Goal: Information Seeking & Learning: Learn about a topic

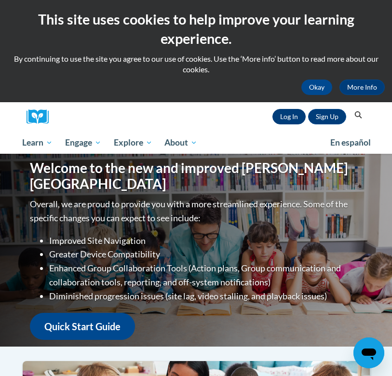
click at [285, 116] on link "Log In" at bounding box center [288, 116] width 33 height 15
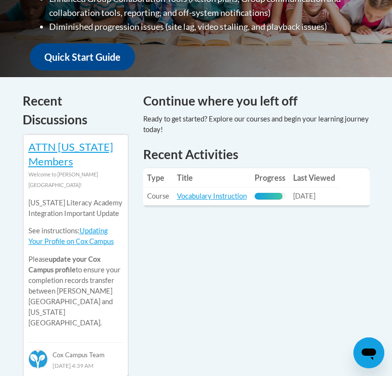
scroll to position [387, 0]
click at [216, 192] on link "Vocabulary Instruction" at bounding box center [212, 196] width 70 height 8
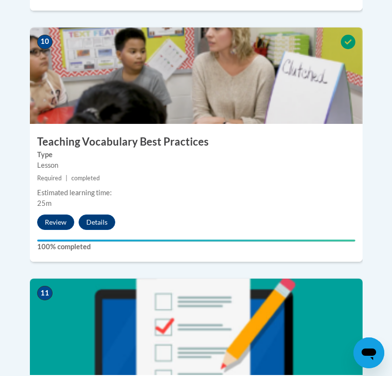
scroll to position [2901, 0]
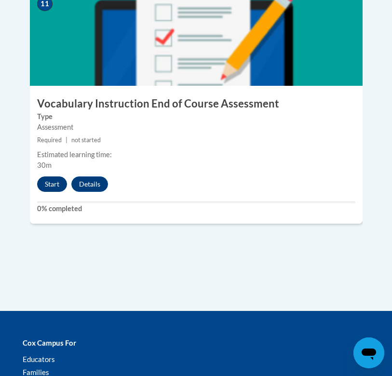
click at [56, 176] on button "Start" at bounding box center [52, 183] width 30 height 15
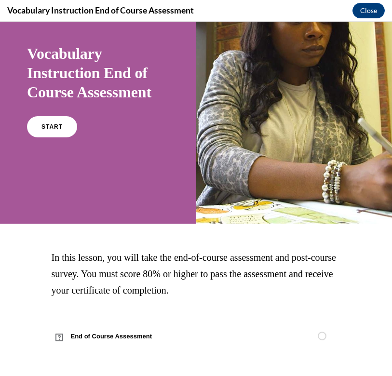
scroll to position [63, 0]
click at [56, 132] on link "START" at bounding box center [52, 127] width 53 height 22
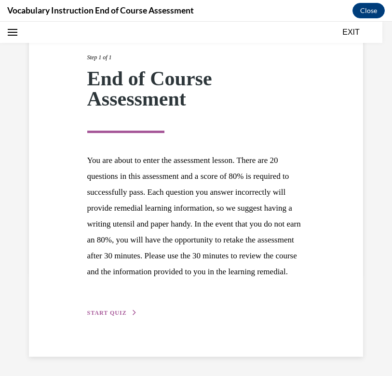
click at [113, 311] on span "START QUIZ" at bounding box center [107, 312] width 40 height 7
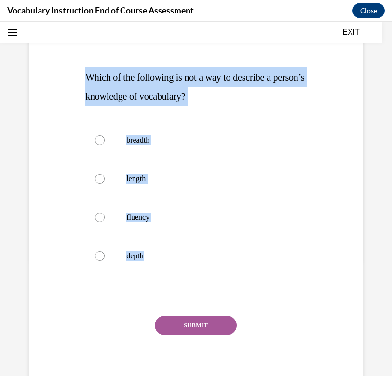
drag, startPoint x: 229, startPoint y: 254, endPoint x: 58, endPoint y: 71, distance: 250.6
click at [58, 71] on div "Question 01/24 Which of the following is not a way to describe a person’s knowl…" at bounding box center [196, 192] width 339 height 406
copy div "Which of the following is not a way to describe a person’s knowledge of vocabul…"
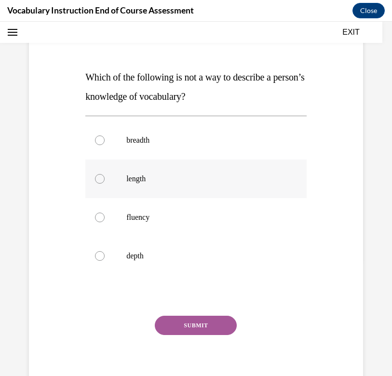
click at [143, 180] on p "length" at bounding box center [204, 179] width 156 height 10
click at [105, 180] on input "length" at bounding box center [100, 179] width 10 height 10
radio input "true"
click at [190, 316] on button "SUBMIT" at bounding box center [196, 325] width 82 height 19
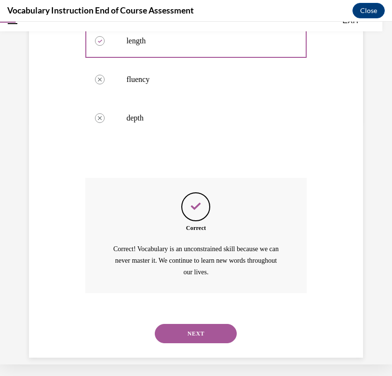
click at [196, 326] on button "NEXT" at bounding box center [196, 333] width 82 height 19
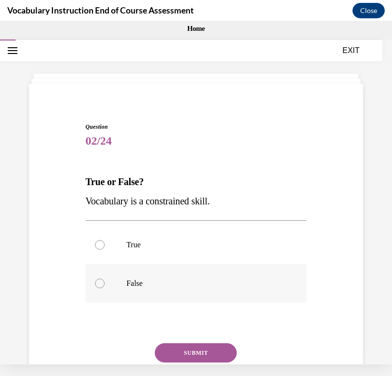
scroll to position [0, 0]
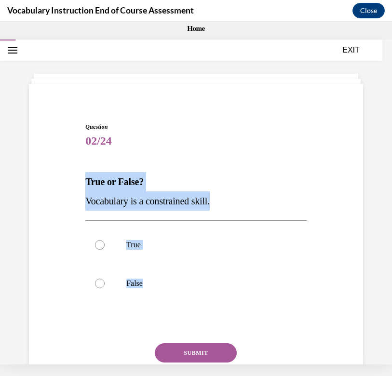
drag, startPoint x: 166, startPoint y: 289, endPoint x: 69, endPoint y: 170, distance: 153.2
click at [69, 170] on div "Question 02/24 True or False? Vocabulary is a constrained skill. True False Inc…" at bounding box center [196, 257] width 339 height 329
copy div "True or False? Vocabulary is a constrained skill. True False"
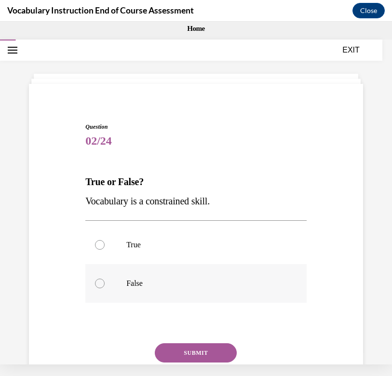
click at [141, 285] on p "False" at bounding box center [204, 284] width 156 height 10
click at [105, 285] on input "False" at bounding box center [100, 284] width 10 height 10
radio input "true"
click at [181, 356] on button "SUBMIT" at bounding box center [196, 352] width 82 height 19
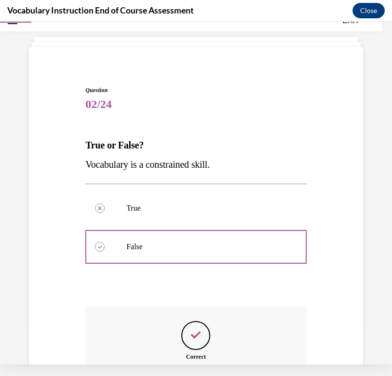
scroll to position [143, 0]
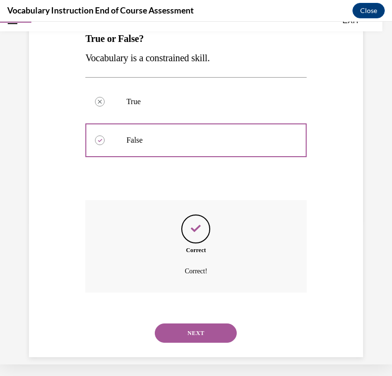
click at [194, 323] on button "NEXT" at bounding box center [196, 332] width 82 height 19
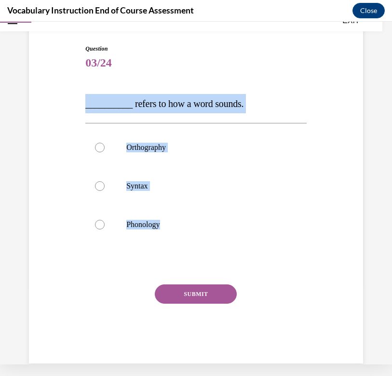
drag, startPoint x: 186, startPoint y: 227, endPoint x: 71, endPoint y: 96, distance: 173.5
click at [71, 96] on div "Question 03/24 __________ refers to how a word sounds. Orthography Syntax Phono…" at bounding box center [196, 189] width 339 height 348
copy div "__________ refers to how a word sounds. Orthography Syntax Phonology"
click at [148, 145] on p "Orthography" at bounding box center [204, 148] width 156 height 10
click at [105, 145] on input "Orthography" at bounding box center [100, 148] width 10 height 10
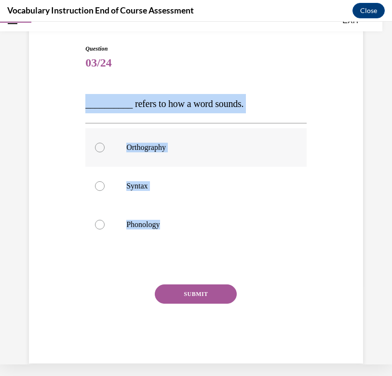
radio input "true"
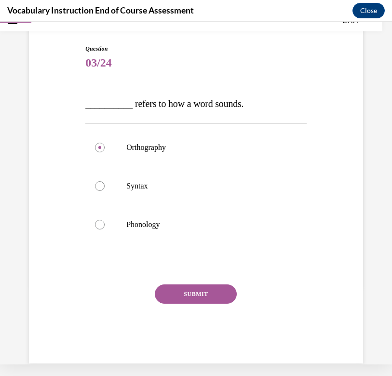
click at [184, 294] on button "SUBMIT" at bounding box center [196, 293] width 82 height 19
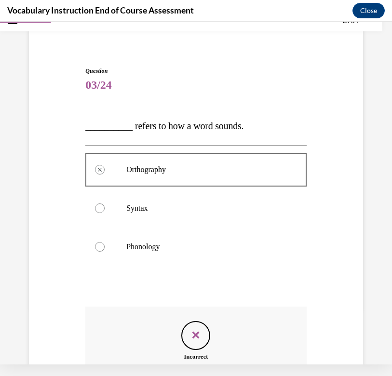
scroll to position [162, 0]
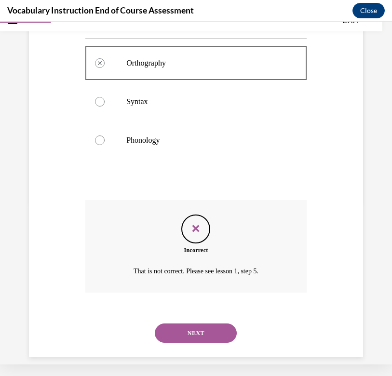
click at [198, 323] on button "NEXT" at bounding box center [196, 332] width 82 height 19
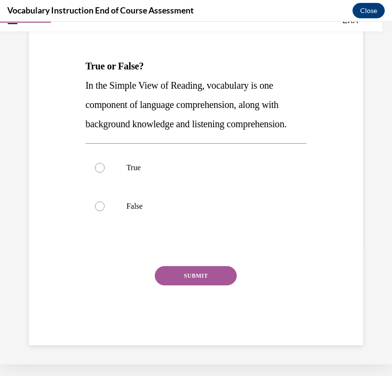
scroll to position [3, 0]
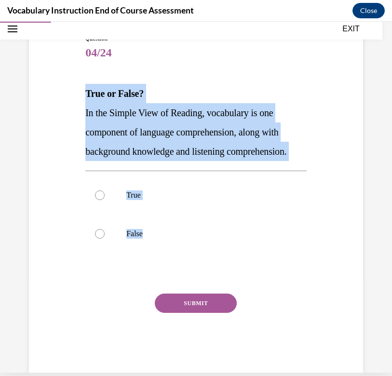
drag, startPoint x: 145, startPoint y: 229, endPoint x: 73, endPoint y: 91, distance: 155.8
click at [73, 91] on div "Question 04/24 True or False? In the Simple View of Reading, vocabulary is one …" at bounding box center [196, 188] width 339 height 367
copy div "True or False? In the Simple View of Reading, vocabulary is one component of la…"
click at [134, 198] on p "True" at bounding box center [204, 195] width 156 height 10
click at [105, 198] on input "True" at bounding box center [100, 195] width 10 height 10
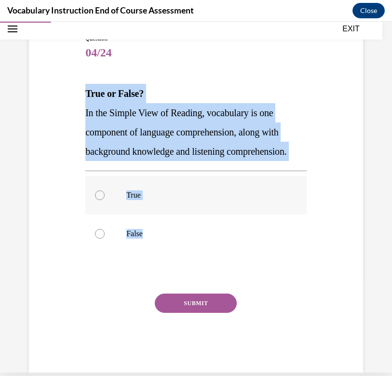
radio input "true"
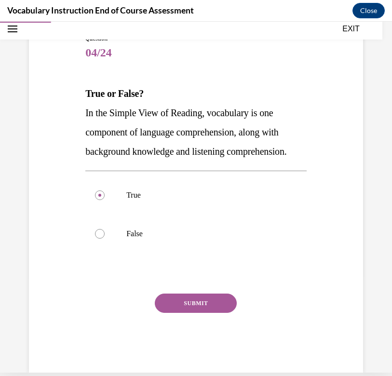
click at [163, 300] on button "SUBMIT" at bounding box center [196, 303] width 82 height 19
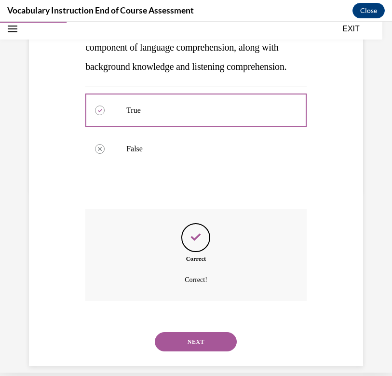
scroll to position [182, 0]
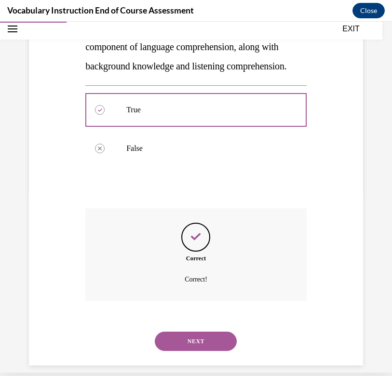
click at [189, 332] on button "NEXT" at bounding box center [196, 341] width 82 height 19
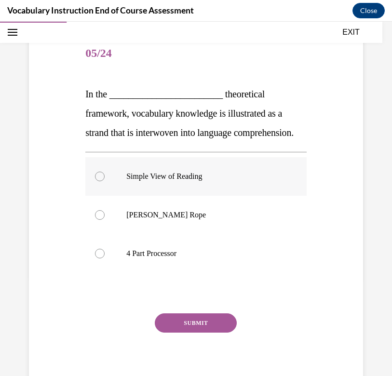
scroll to position [108, 0]
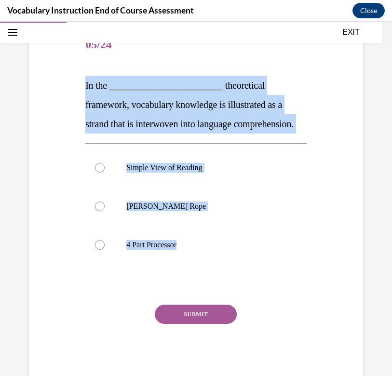
drag, startPoint x: 189, startPoint y: 268, endPoint x: 81, endPoint y: 76, distance: 220.8
click at [81, 76] on div "Question 05/24 In the ________________________ theoretical framework, vocabular…" at bounding box center [196, 190] width 339 height 387
copy div "In the ________________________ theoretical framework, vocabulary knowledge is …"
click at [190, 211] on p "Scarborough's Rope" at bounding box center [204, 206] width 156 height 10
click at [105, 211] on input "Scarborough's Rope" at bounding box center [100, 206] width 10 height 10
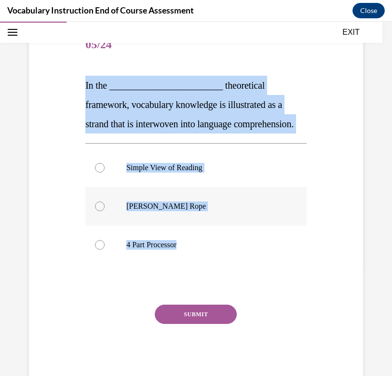
radio input "true"
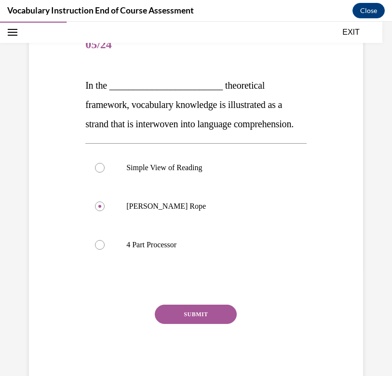
click at [174, 324] on button "SUBMIT" at bounding box center [196, 314] width 82 height 19
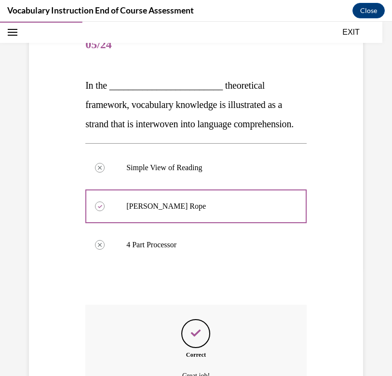
scroll to position [12, 0]
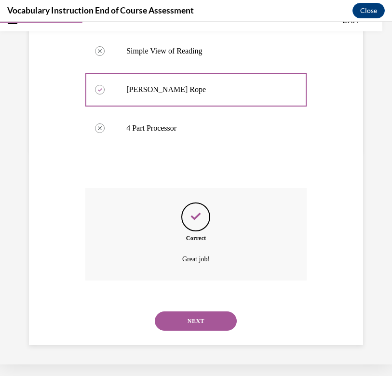
click at [174, 327] on button "NEXT" at bounding box center [196, 320] width 82 height 19
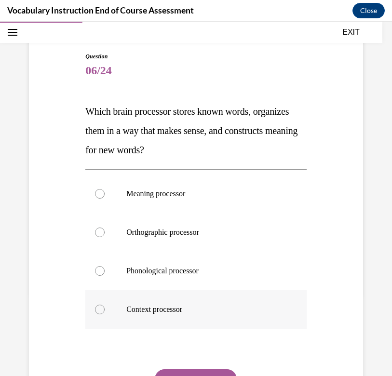
scroll to position [83, 0]
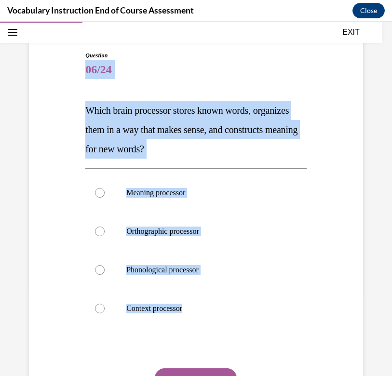
drag, startPoint x: 196, startPoint y: 308, endPoint x: 65, endPoint y: 64, distance: 277.3
click at [65, 64] on div "Question 06/24 Which brain processor stores known words, organizes them in a wa…" at bounding box center [196, 234] width 339 height 425
copy div "06/24 Which brain processor stores known words, organizes them in a way that ma…"
click at [141, 195] on p "Meaning processor" at bounding box center [204, 193] width 156 height 10
click at [105, 195] on input "Meaning processor" at bounding box center [100, 193] width 10 height 10
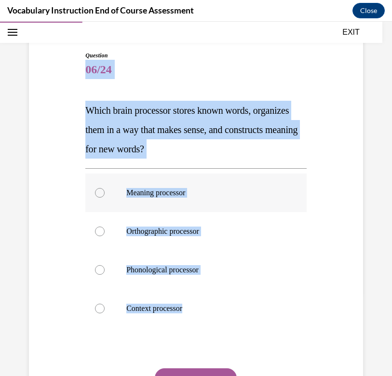
radio input "true"
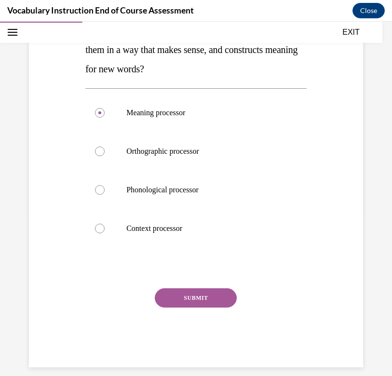
scroll to position [162, 0]
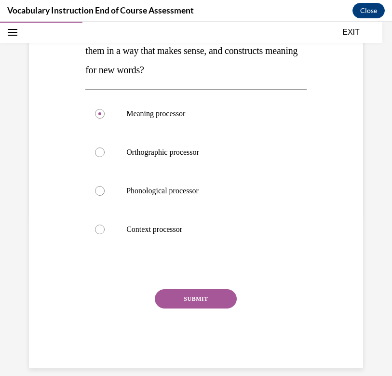
click at [192, 304] on button "SUBMIT" at bounding box center [196, 298] width 82 height 19
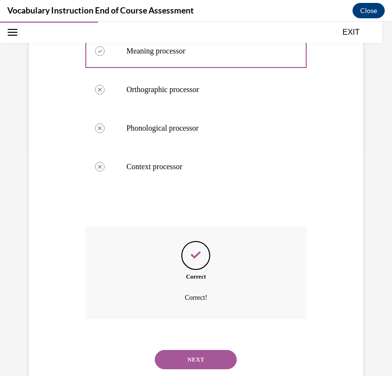
scroll to position [240, 0]
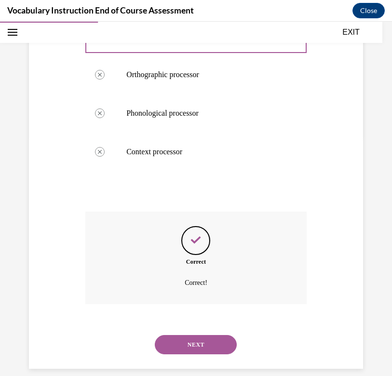
click at [192, 335] on button "NEXT" at bounding box center [196, 344] width 82 height 19
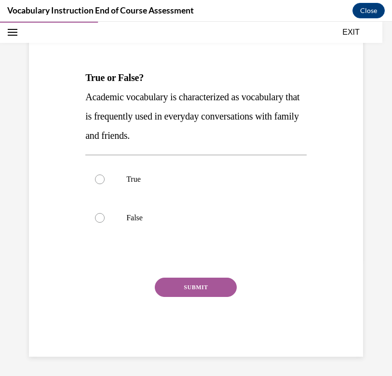
scroll to position [96, 0]
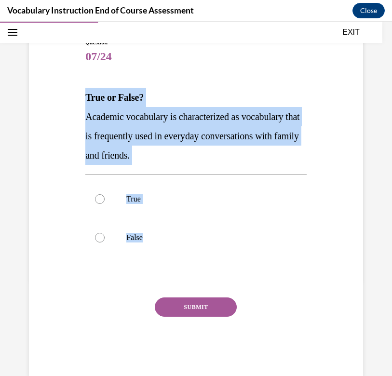
drag, startPoint x: 156, startPoint y: 237, endPoint x: 76, endPoint y: 80, distance: 175.9
click at [76, 80] on div "Question 07/24 True or False? Academic vocabulary is characterized as vocabular…" at bounding box center [196, 192] width 339 height 367
copy div "True or False? Academic vocabulary is characterized as vocabulary that is frequ…"
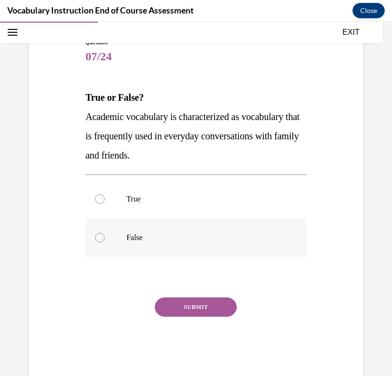
click at [184, 230] on label "False" at bounding box center [195, 237] width 221 height 39
click at [105, 233] on input "False" at bounding box center [100, 238] width 10 height 10
radio input "true"
click at [192, 297] on div "Question 07/24 True or False? Academic vocabulary is characterized as vocabular…" at bounding box center [195, 207] width 221 height 338
click at [194, 306] on button "SUBMIT" at bounding box center [196, 306] width 82 height 19
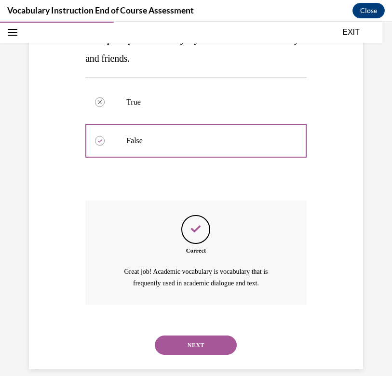
click at [185, 335] on button "NEXT" at bounding box center [196, 344] width 82 height 19
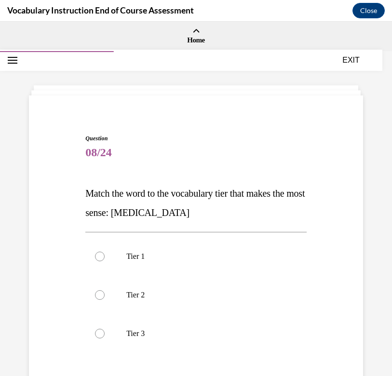
scroll to position [0, 0]
click at [213, 141] on span "Question" at bounding box center [195, 138] width 221 height 9
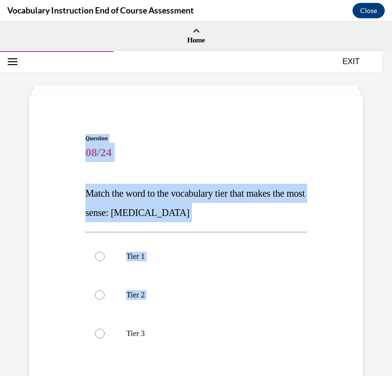
drag, startPoint x: 183, startPoint y: 324, endPoint x: 71, endPoint y: 131, distance: 223.7
click at [71, 131] on div "Question 08/24 Match the word to the vocabulary tier that makes the most sense:…" at bounding box center [196, 288] width 339 height 367
copy div "Question 08/24 Match the word to the vocabulary tier that makes the most sense:…"
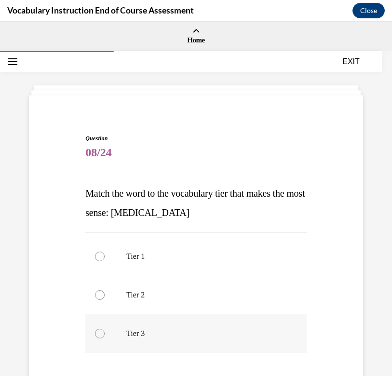
click at [167, 338] on p "Tier 3" at bounding box center [204, 334] width 156 height 10
click at [105, 338] on input "Tier 3" at bounding box center [100, 334] width 10 height 10
radio input "true"
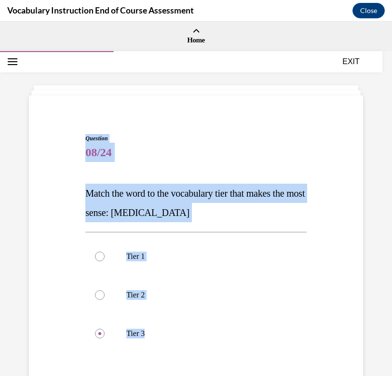
drag, startPoint x: 167, startPoint y: 338, endPoint x: 44, endPoint y: 132, distance: 239.4
click at [44, 132] on div "Question 08/24 Match the word to the vocabulary tier that makes the most sense:…" at bounding box center [196, 288] width 339 height 367
copy div "Question 08/24 Match the word to the vocabulary tier that makes the most sense:…"
click at [38, 230] on div "Question 08/24 Match the word to the vocabulary tier that makes the most sense:…" at bounding box center [196, 288] width 339 height 367
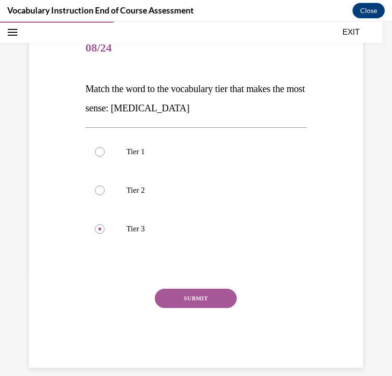
scroll to position [104, 0]
click at [197, 296] on button "SUBMIT" at bounding box center [196, 298] width 82 height 19
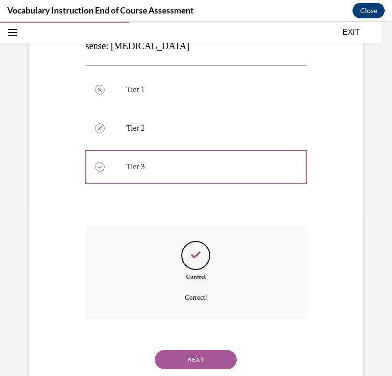
scroll to position [182, 0]
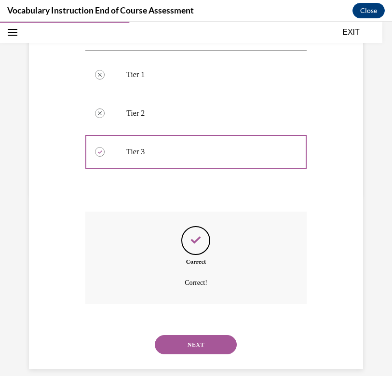
click at [206, 335] on button "NEXT" at bounding box center [196, 344] width 82 height 19
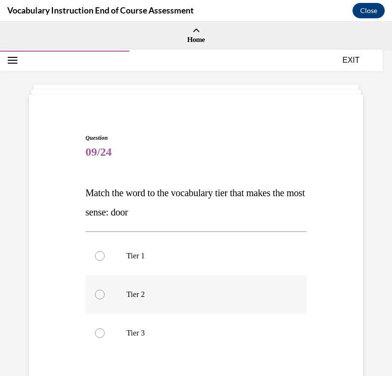
scroll to position [0, 0]
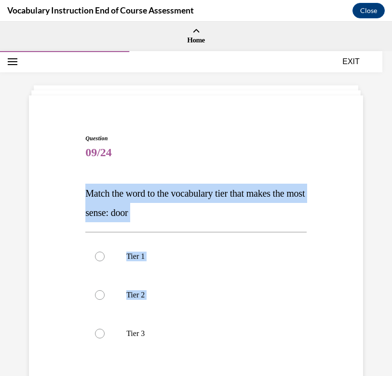
drag, startPoint x: 170, startPoint y: 325, endPoint x: 55, endPoint y: 179, distance: 185.4
click at [55, 179] on div "Question 09/24 Match the word to the vocabulary tier that makes the most sense:…" at bounding box center [196, 288] width 339 height 367
drag, startPoint x: 171, startPoint y: 331, endPoint x: 62, endPoint y: 169, distance: 194.8
click at [62, 169] on div "Question 09/24 Match the word to the vocabulary tier that makes the most sense:…" at bounding box center [196, 288] width 339 height 367
copy div "Match the word to the vocabulary tier that makes the most sense: door Tier 1 Ti…"
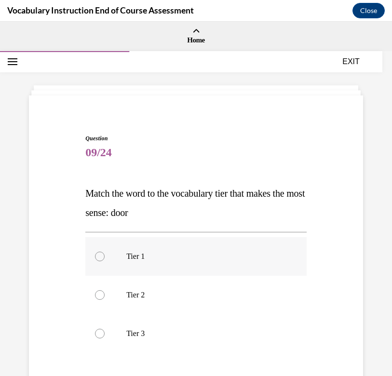
click at [154, 244] on label "Tier 1" at bounding box center [195, 256] width 221 height 39
click at [105, 252] on input "Tier 1" at bounding box center [100, 257] width 10 height 10
radio input "true"
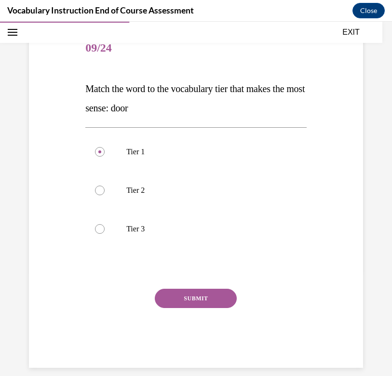
scroll to position [104, 0]
click at [183, 299] on button "SUBMIT" at bounding box center [196, 298] width 82 height 19
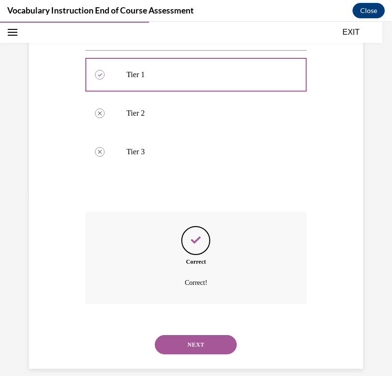
click at [183, 335] on button "NEXT" at bounding box center [196, 344] width 82 height 19
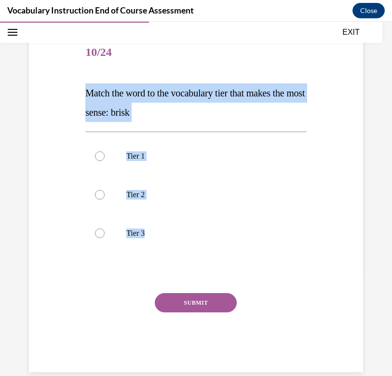
drag, startPoint x: 152, startPoint y: 235, endPoint x: 71, endPoint y: 81, distance: 173.8
click at [71, 81] on div "Question 10/24 Match the word to the vocabulary tier that makes the most sense:…" at bounding box center [196, 188] width 339 height 367
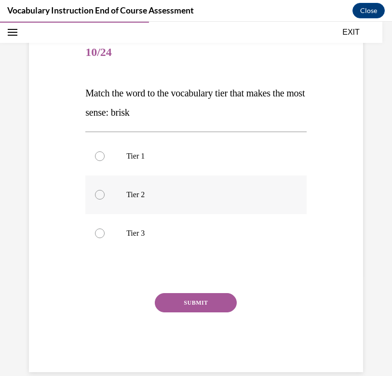
click at [167, 198] on p "Tier 2" at bounding box center [204, 195] width 156 height 10
click at [105, 198] on input "Tier 2" at bounding box center [100, 195] width 10 height 10
radio input "true"
click at [187, 293] on div "Question 10/24 Match the word to the vocabulary tier that makes the most sense:…" at bounding box center [195, 203] width 221 height 338
click at [193, 305] on button "SUBMIT" at bounding box center [196, 302] width 82 height 19
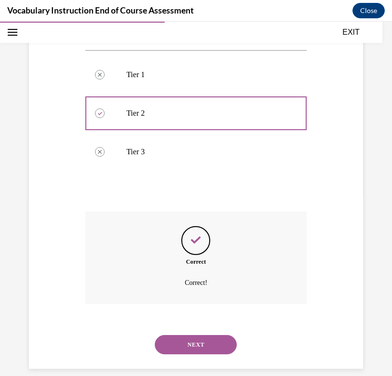
click at [199, 335] on button "NEXT" at bounding box center [196, 344] width 82 height 19
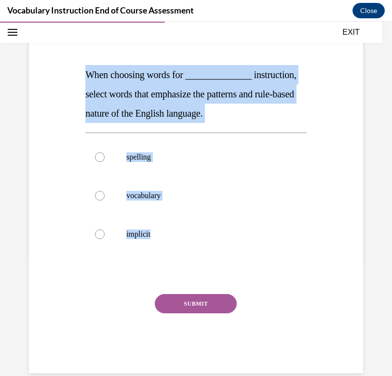
drag, startPoint x: 162, startPoint y: 249, endPoint x: 46, endPoint y: 71, distance: 212.4
click at [46, 71] on div "Question 11/24 When choosing words for ______________ instruction, select words…" at bounding box center [196, 180] width 339 height 387
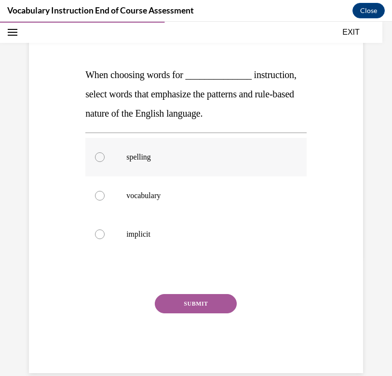
click at [163, 162] on label "spelling" at bounding box center [195, 157] width 221 height 39
click at [105, 162] on input "spelling" at bounding box center [100, 157] width 10 height 10
radio input "true"
click at [192, 287] on div "Question 11/24 When choosing words for ______________ instruction, select words…" at bounding box center [195, 194] width 221 height 358
click at [192, 299] on button "SUBMIT" at bounding box center [196, 303] width 82 height 19
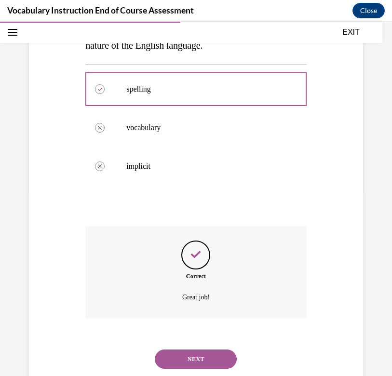
scroll to position [201, 0]
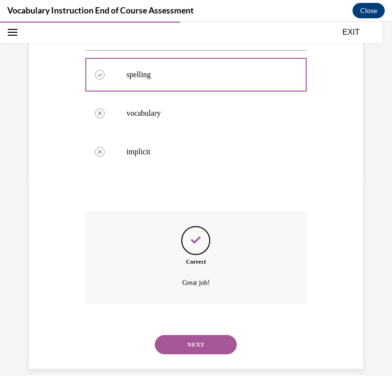
click at [197, 335] on button "NEXT" at bounding box center [196, 344] width 82 height 19
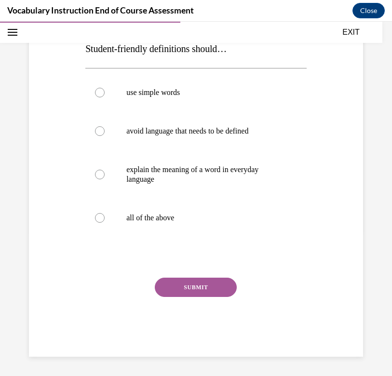
scroll to position [131, 0]
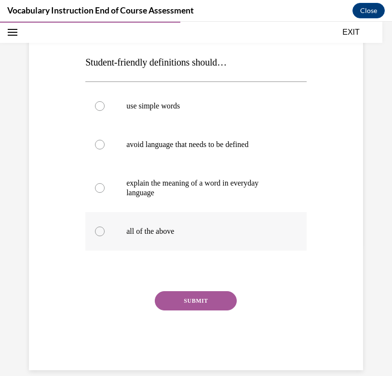
click at [183, 250] on label "all of the above" at bounding box center [195, 231] width 221 height 39
click at [105, 236] on input "all of the above" at bounding box center [100, 232] width 10 height 10
radio input "true"
click at [203, 321] on div "SUBMIT" at bounding box center [195, 315] width 221 height 48
click at [179, 325] on div "SUBMIT" at bounding box center [195, 315] width 221 height 48
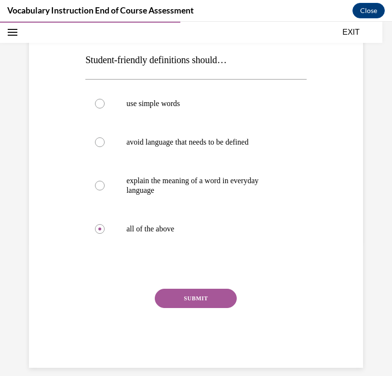
scroll to position [133, 0]
click at [196, 304] on button "SUBMIT" at bounding box center [196, 298] width 82 height 19
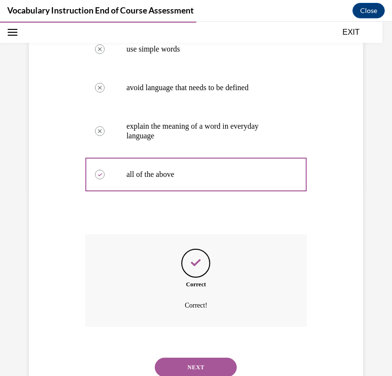
scroll to position [211, 0]
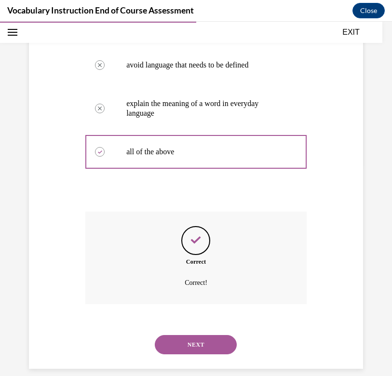
click at [196, 335] on button "NEXT" at bounding box center [196, 344] width 82 height 19
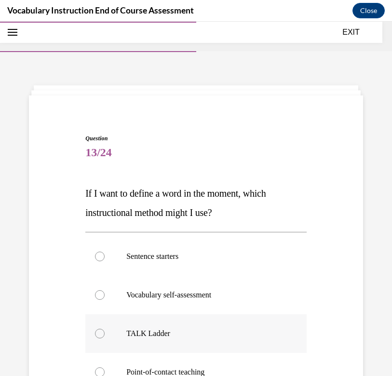
scroll to position [74, 0]
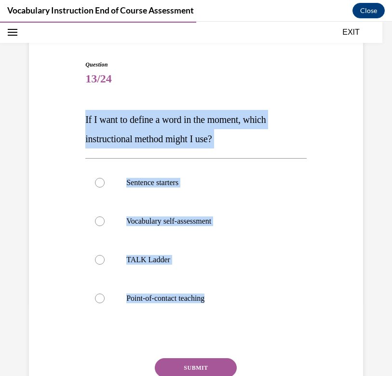
drag, startPoint x: 229, startPoint y: 305, endPoint x: 66, endPoint y: 123, distance: 244.3
click at [66, 123] on div "Question 13/24 If I want to define a word in the moment, which instructional me…" at bounding box center [196, 234] width 339 height 406
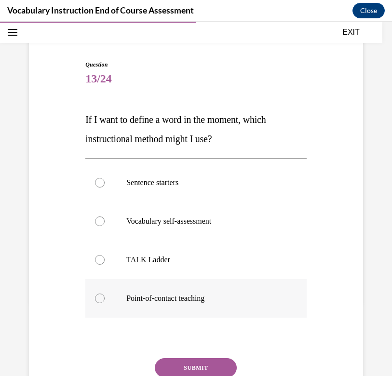
click at [141, 300] on p "Point-of-contact teaching" at bounding box center [204, 299] width 156 height 10
click at [105, 300] on input "Point-of-contact teaching" at bounding box center [100, 299] width 10 height 10
radio input "true"
click at [171, 364] on button "SUBMIT" at bounding box center [196, 367] width 82 height 19
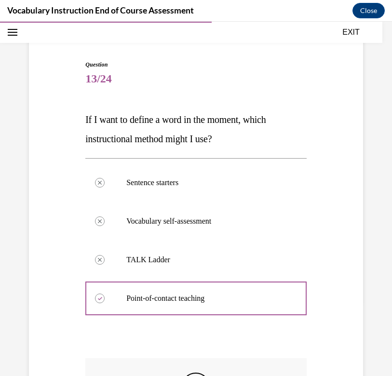
scroll to position [12, 0]
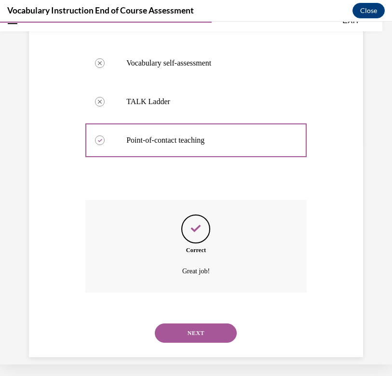
click at [192, 323] on button "NEXT" at bounding box center [196, 332] width 82 height 19
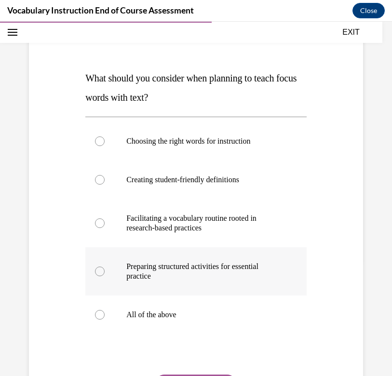
scroll to position [124, 0]
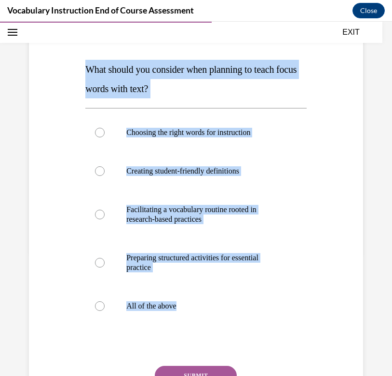
drag, startPoint x: 186, startPoint y: 307, endPoint x: 53, endPoint y: 70, distance: 271.5
click at [53, 70] on div "Question 14/24 What should you consider when planning to teach focus words with…" at bounding box center [196, 213] width 339 height 464
click at [156, 316] on label "All of the above" at bounding box center [195, 306] width 221 height 39
click at [105, 311] on input "All of the above" at bounding box center [100, 306] width 10 height 10
radio input "true"
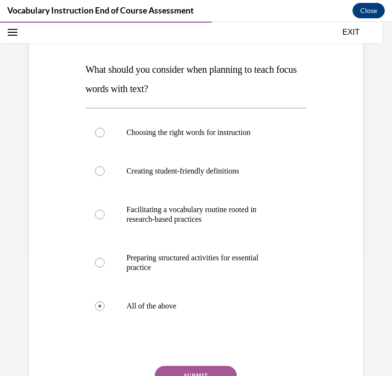
click at [192, 367] on button "SUBMIT" at bounding box center [196, 375] width 82 height 19
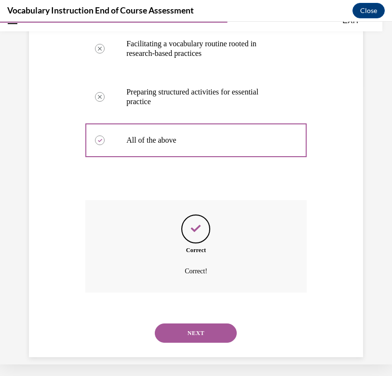
click at [204, 328] on button "NEXT" at bounding box center [196, 332] width 82 height 19
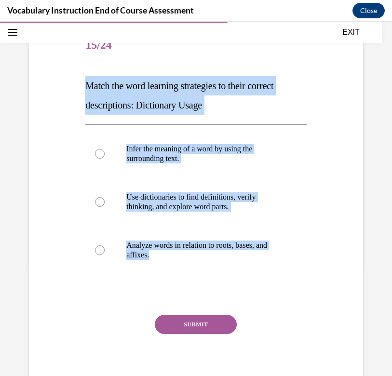
drag, startPoint x: 170, startPoint y: 254, endPoint x: 70, endPoint y: 80, distance: 200.6
click at [70, 80] on div "Question 15/24 Match the word learning strategies to their correct descriptions…" at bounding box center [196, 196] width 339 height 396
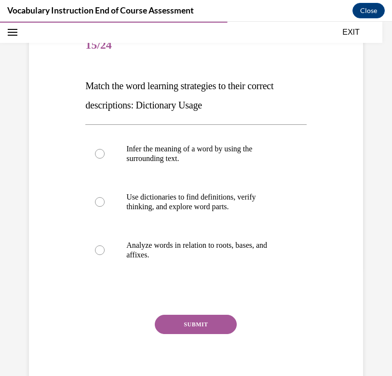
click at [344, 183] on div "Question 15/24 Match the word learning strategies to their correct descriptions…" at bounding box center [196, 196] width 339 height 396
click at [251, 195] on p "Use dictionaries to find definitions, verify thinking, and explore word parts." at bounding box center [204, 201] width 156 height 19
click at [105, 197] on input "Use dictionaries to find definitions, verify thinking, and explore word parts." at bounding box center [100, 202] width 10 height 10
radio input "true"
click at [171, 323] on button "SUBMIT" at bounding box center [196, 324] width 82 height 19
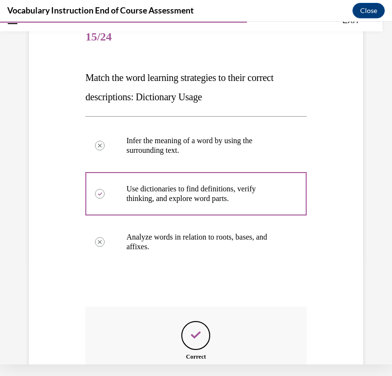
scroll to position [211, 0]
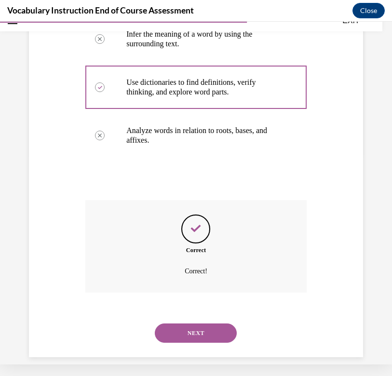
click at [178, 323] on button "NEXT" at bounding box center [196, 332] width 82 height 19
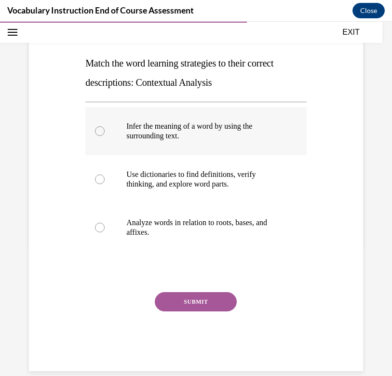
click at [189, 142] on label "Infer the meaning of a word by using the surrounding text." at bounding box center [195, 131] width 221 height 48
click at [105, 136] on input "Infer the meaning of a word by using the surrounding text." at bounding box center [100, 131] width 10 height 10
radio input "true"
click at [202, 298] on button "SUBMIT" at bounding box center [196, 301] width 82 height 19
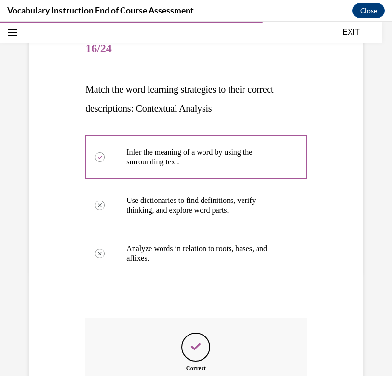
scroll to position [211, 0]
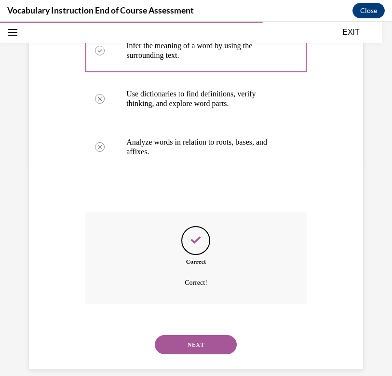
click at [203, 335] on button "NEXT" at bounding box center [196, 344] width 82 height 19
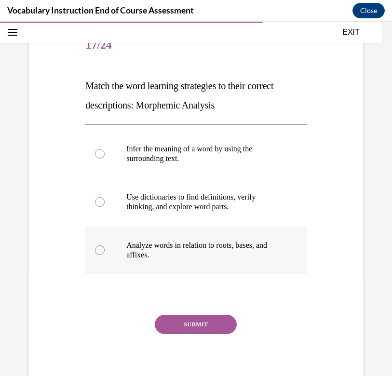
click at [167, 248] on p "Analyze words in relation to roots, bases, and affixes." at bounding box center [204, 249] width 156 height 19
click at [105, 248] on input "Analyze words in relation to roots, bases, and affixes." at bounding box center [100, 250] width 10 height 10
radio input "true"
click at [188, 317] on button "SUBMIT" at bounding box center [196, 324] width 82 height 19
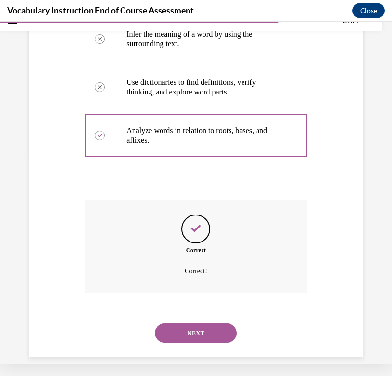
click at [187, 323] on button "NEXT" at bounding box center [196, 332] width 82 height 19
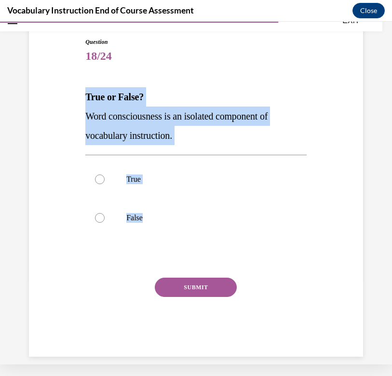
drag, startPoint x: 156, startPoint y: 222, endPoint x: 79, endPoint y: 85, distance: 157.5
click at [79, 85] on div "Question 18/24 True or False? Word consciousness is an isolated component of vo…" at bounding box center [196, 183] width 339 height 348
click at [126, 224] on label "False" at bounding box center [195, 218] width 221 height 39
click at [105, 223] on input "False" at bounding box center [100, 218] width 10 height 10
radio input "true"
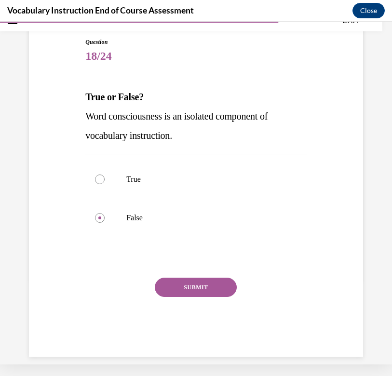
click at [195, 288] on button "SUBMIT" at bounding box center [196, 287] width 82 height 19
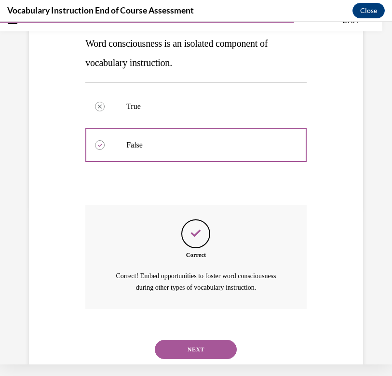
scroll to position [185, 0]
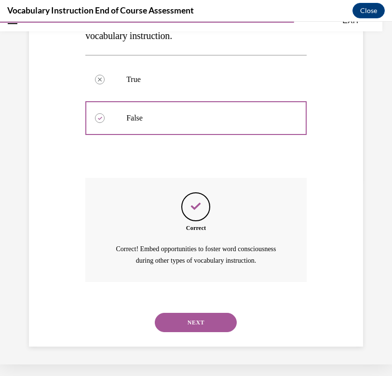
click at [182, 309] on div "NEXT" at bounding box center [195, 322] width 221 height 39
click at [185, 317] on button "NEXT" at bounding box center [196, 322] width 82 height 19
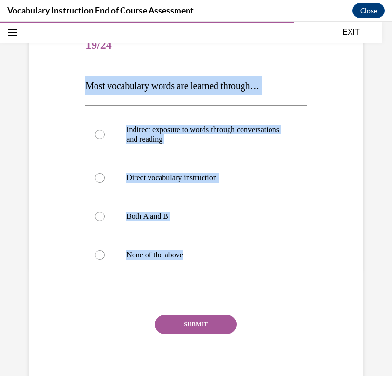
drag, startPoint x: 211, startPoint y: 255, endPoint x: 27, endPoint y: 77, distance: 256.0
click at [27, 77] on div "Question 19/24 Most vocabulary words are learned through… Indirect exposure to …" at bounding box center [196, 196] width 339 height 396
click at [179, 197] on label "Direct vocabulary instruction" at bounding box center [195, 178] width 221 height 39
click at [105, 183] on input "Direct vocabulary instruction" at bounding box center [100, 178] width 10 height 10
radio input "true"
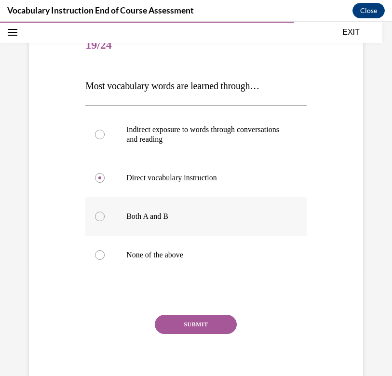
click at [185, 214] on p "Both A and B" at bounding box center [204, 217] width 156 height 10
click at [105, 214] on input "Both A and B" at bounding box center [100, 217] width 10 height 10
radio input "true"
click at [189, 329] on button "SUBMIT" at bounding box center [196, 324] width 82 height 19
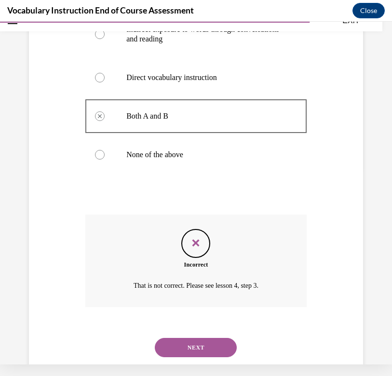
scroll to position [211, 0]
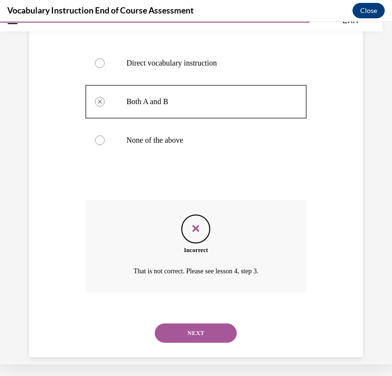
click at [191, 323] on button "NEXT" at bounding box center [196, 332] width 82 height 19
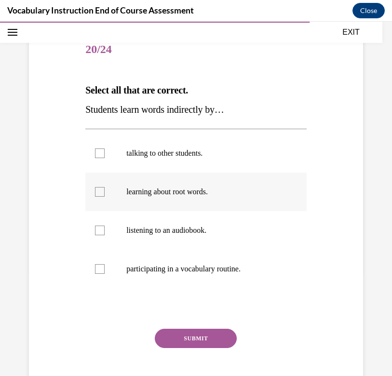
scroll to position [117, 0]
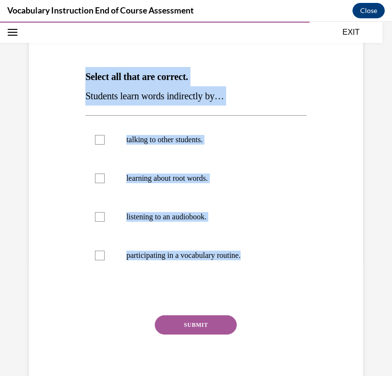
drag, startPoint x: 264, startPoint y: 252, endPoint x: 56, endPoint y: 63, distance: 281.1
click at [56, 63] on div "Question 20/24 Select all that are correct. Students learn words indirectly by……" at bounding box center [196, 191] width 339 height 406
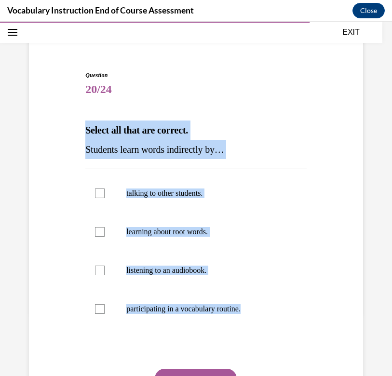
scroll to position [65, 0]
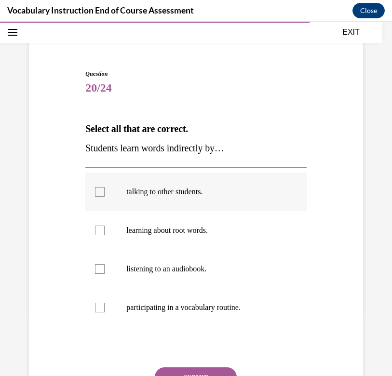
click at [161, 186] on label "talking to other students." at bounding box center [195, 192] width 221 height 39
click at [105, 187] on input "talking to other students." at bounding box center [100, 192] width 10 height 10
checkbox input "true"
click at [185, 277] on label "listening to an audiobook." at bounding box center [195, 269] width 221 height 39
click at [105, 274] on input "listening to an audiobook." at bounding box center [100, 269] width 10 height 10
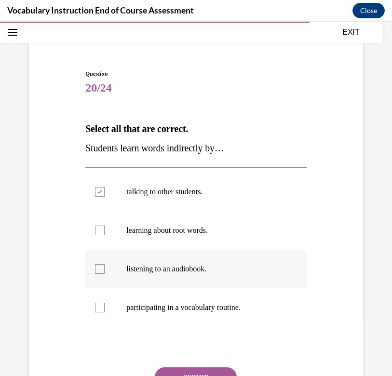
checkbox input "true"
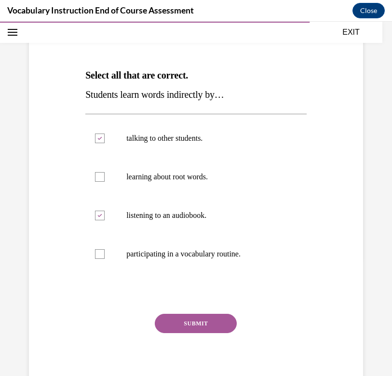
scroll to position [126, 0]
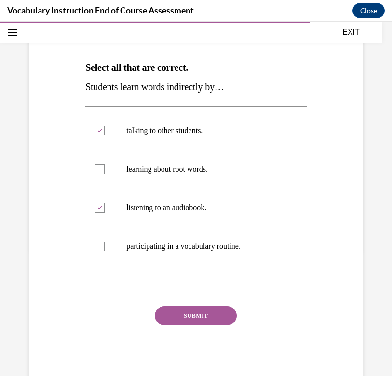
click at [198, 317] on button "SUBMIT" at bounding box center [196, 315] width 82 height 19
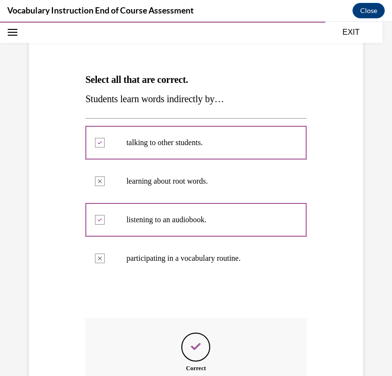
scroll to position [220, 0]
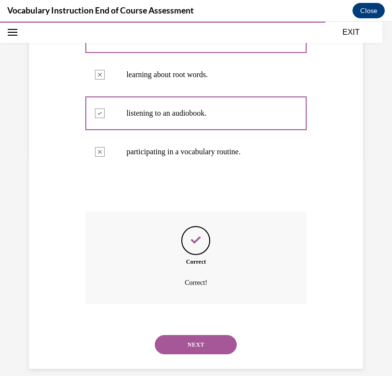
click at [200, 335] on button "NEXT" at bounding box center [196, 344] width 82 height 19
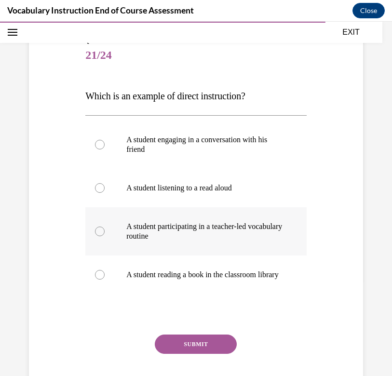
scroll to position [113, 0]
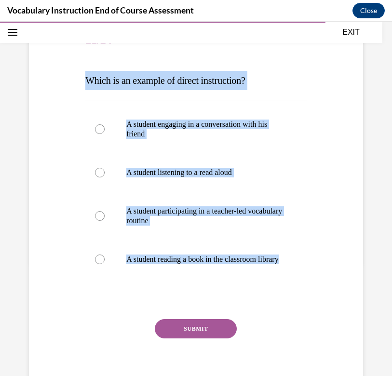
drag, startPoint x: 172, startPoint y: 267, endPoint x: 35, endPoint y: 63, distance: 245.6
click at [35, 63] on div "Question 21/24 Which is an example of direct instruction? A student engaging in…" at bounding box center [196, 195] width 339 height 406
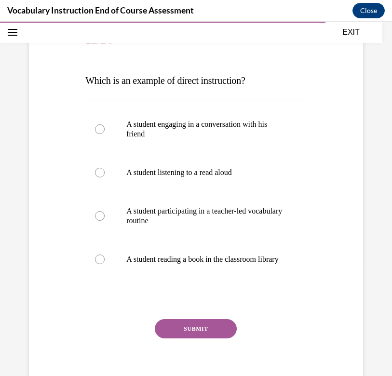
click at [23, 126] on div "Question 21/24 Which is an example of direct instruction? A student engaging in…" at bounding box center [196, 178] width 392 height 478
click at [152, 204] on label "A student participating in a teacher-led vocabulary routine" at bounding box center [195, 216] width 221 height 48
click at [105, 211] on input "A student participating in a teacher-led vocabulary routine" at bounding box center [100, 216] width 10 height 10
radio input "true"
click at [190, 336] on button "SUBMIT" at bounding box center [196, 328] width 82 height 19
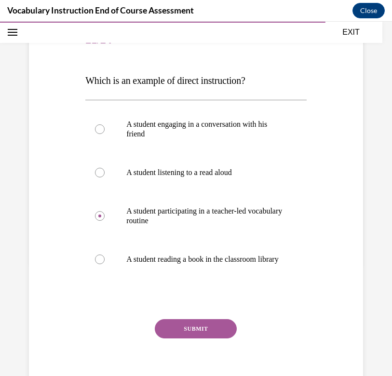
scroll to position [12, 0]
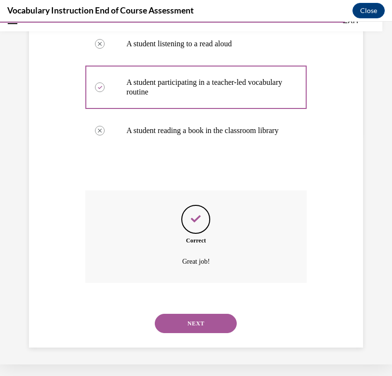
click at [196, 329] on button "NEXT" at bounding box center [196, 323] width 82 height 19
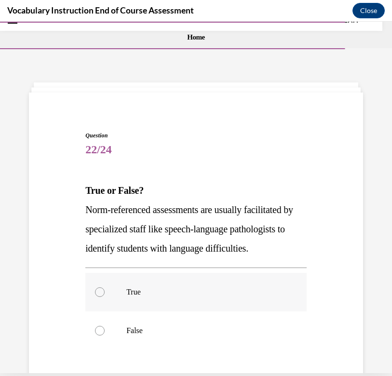
scroll to position [65, 0]
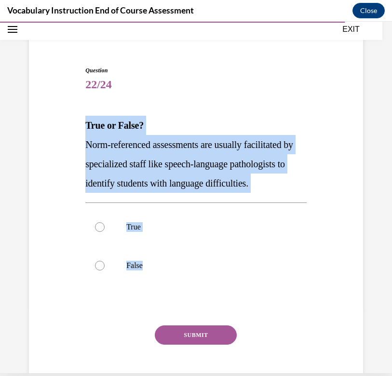
drag, startPoint x: 157, startPoint y: 270, endPoint x: 42, endPoint y: 122, distance: 187.5
click at [42, 121] on div "Question 22/24 True or False? Norm-referenced assessments are usually facilitat…" at bounding box center [196, 220] width 339 height 367
click at [126, 232] on label "True" at bounding box center [195, 227] width 221 height 39
click at [105, 232] on input "True" at bounding box center [100, 227] width 10 height 10
radio input "true"
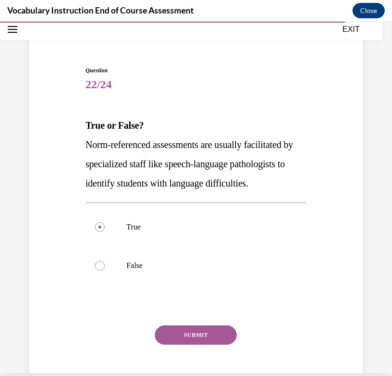
click at [190, 336] on button "SUBMIT" at bounding box center [196, 334] width 82 height 19
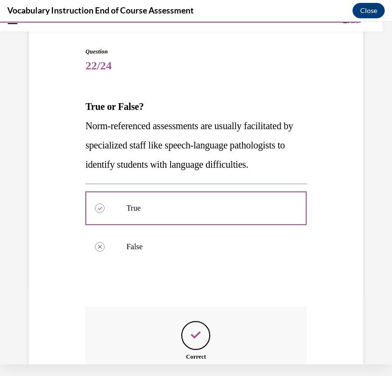
scroll to position [182, 0]
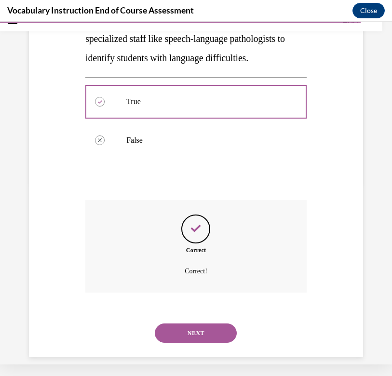
click at [207, 323] on button "NEXT" at bounding box center [196, 332] width 82 height 19
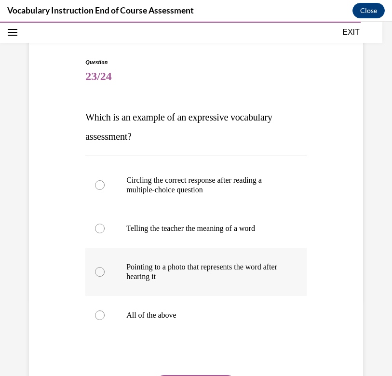
scroll to position [79, 0]
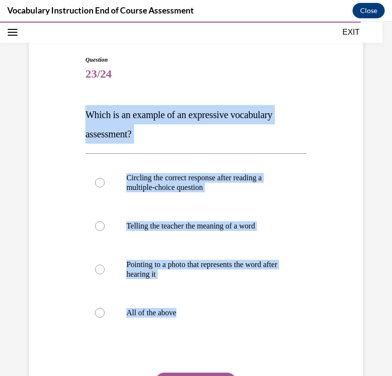
drag, startPoint x: 205, startPoint y: 321, endPoint x: 66, endPoint y: 104, distance: 257.8
click at [66, 104] on div "Question 23/24 Which is an example of an expressive vocabulary assessment? Circ…" at bounding box center [196, 239] width 339 height 425
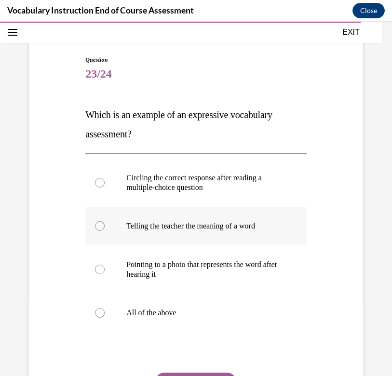
click at [173, 231] on label "Telling the teacher the meaning of a word" at bounding box center [195, 226] width 221 height 39
click at [105, 231] on input "Telling the teacher the meaning of a word" at bounding box center [100, 226] width 10 height 10
radio input "true"
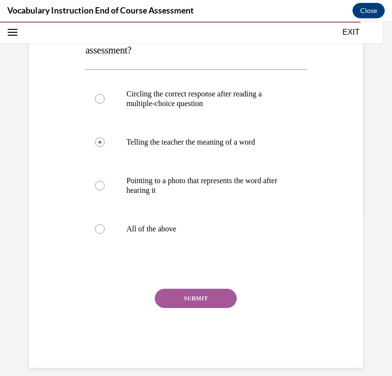
scroll to position [162, 0]
click at [205, 298] on button "SUBMIT" at bounding box center [196, 298] width 82 height 19
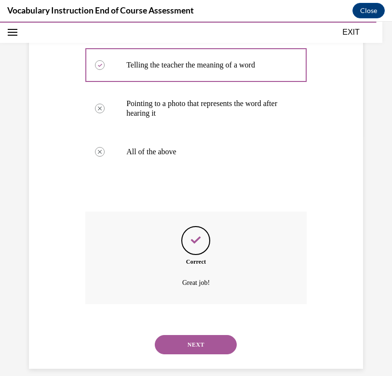
click at [208, 336] on button "NEXT" at bounding box center [196, 344] width 82 height 19
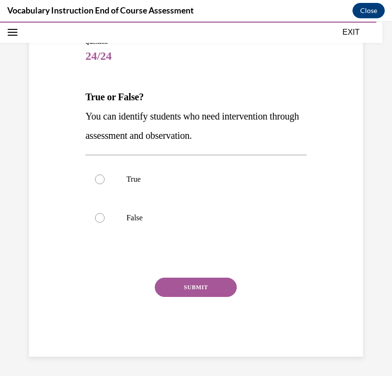
scroll to position [85, 0]
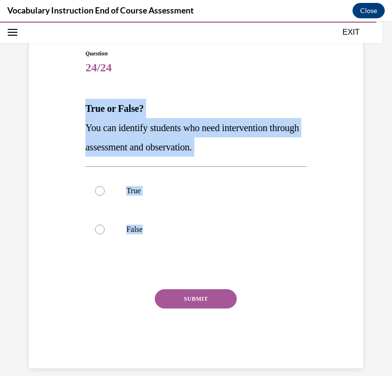
drag, startPoint x: 163, startPoint y: 229, endPoint x: 51, endPoint y: 110, distance: 163.3
click at [51, 110] on div "Question 24/24 True or False? You can identify students who need intervention t…" at bounding box center [196, 194] width 339 height 348
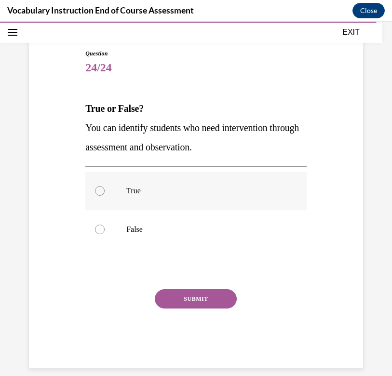
click at [120, 204] on label "True" at bounding box center [195, 191] width 221 height 39
click at [105, 196] on input "True" at bounding box center [100, 191] width 10 height 10
radio input "true"
click at [189, 301] on button "SUBMIT" at bounding box center [196, 298] width 82 height 19
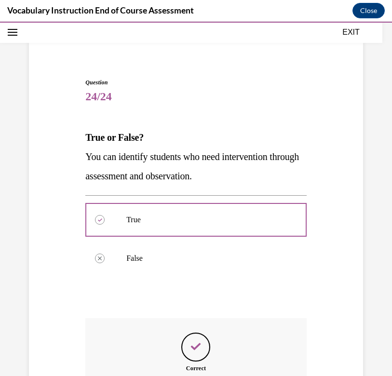
scroll to position [162, 0]
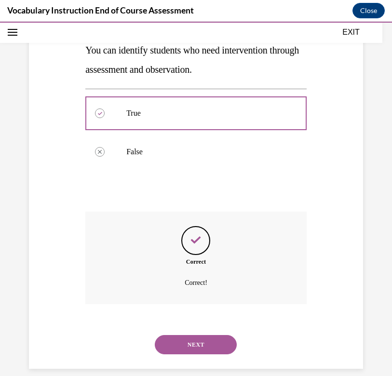
click at [195, 335] on button "NEXT" at bounding box center [196, 344] width 82 height 19
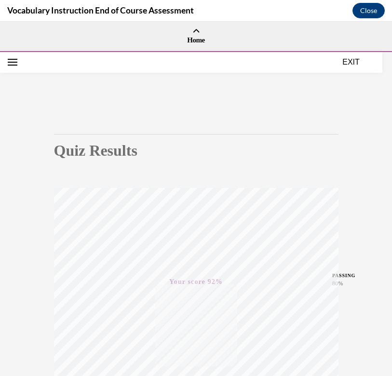
scroll to position [0, 0]
click at [352, 59] on button "EXIT" at bounding box center [351, 62] width 58 height 12
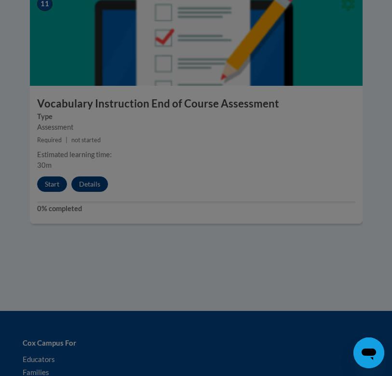
click at [262, 136] on div at bounding box center [196, 188] width 392 height 376
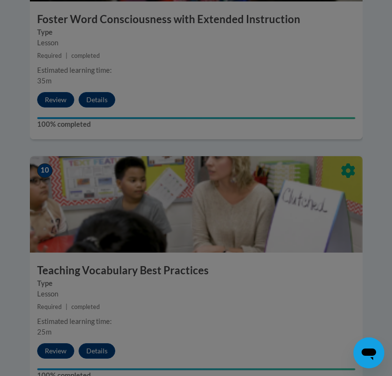
scroll to position [2448, 0]
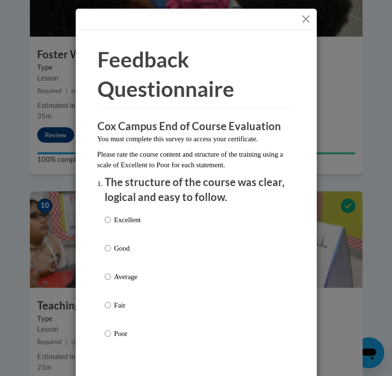
click at [141, 215] on p "Excellent" at bounding box center [127, 219] width 27 height 11
click at [111, 215] on input "Excellent" at bounding box center [108, 219] width 6 height 11
radio input "true"
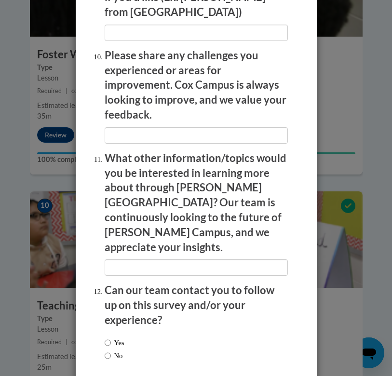
scroll to position [1891, 0]
